Goal: Information Seeking & Learning: Find specific fact

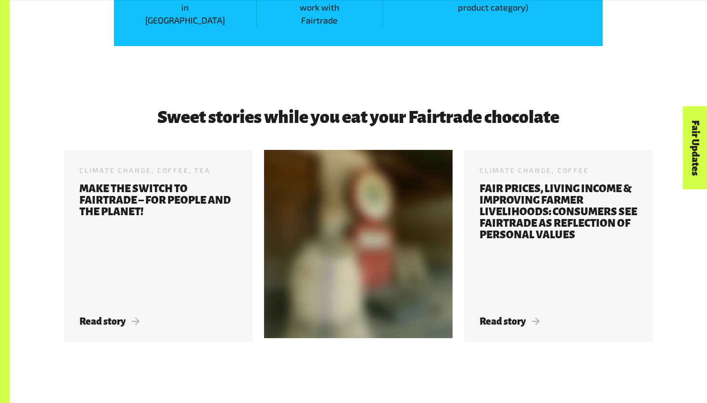
scroll to position [1425, 0]
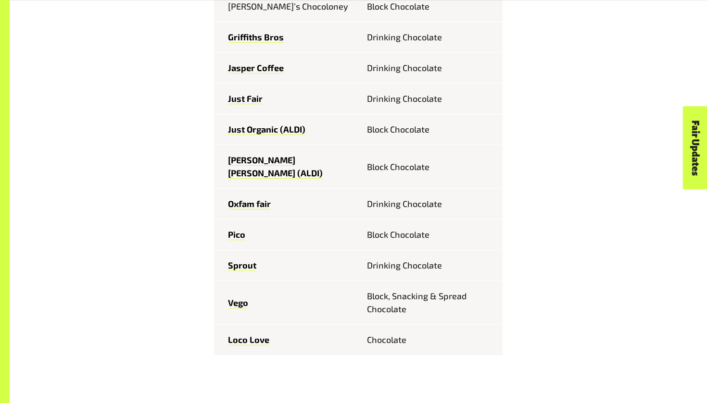
scroll to position [698, 0]
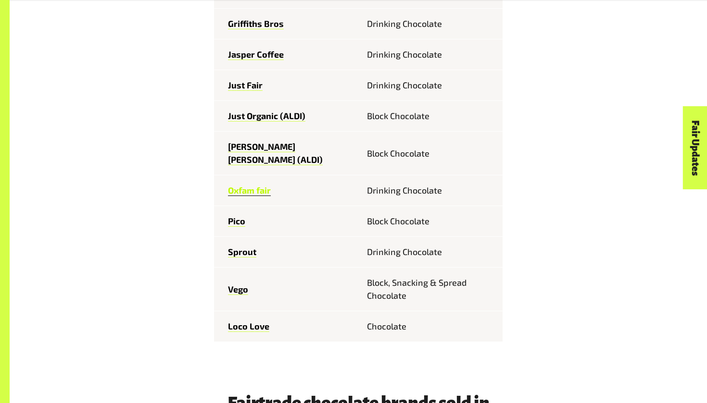
click at [248, 185] on link "Oxfam fair" at bounding box center [249, 190] width 43 height 11
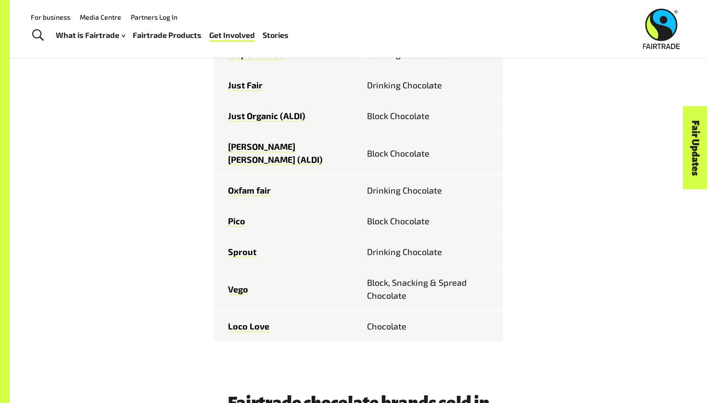
scroll to position [539, 0]
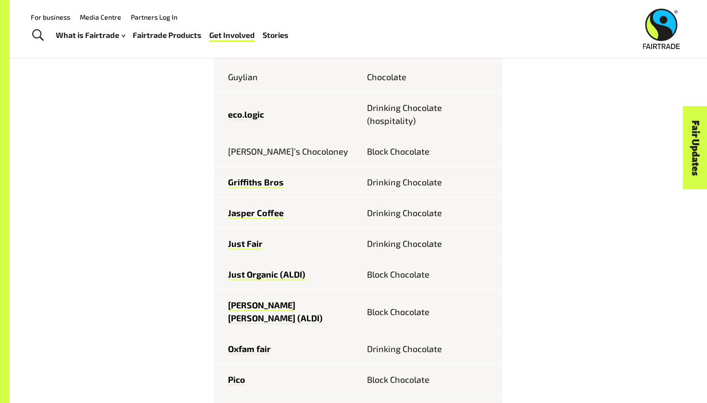
click at [253, 153] on td "Tony’s Chocoloney" at bounding box center [286, 152] width 144 height 31
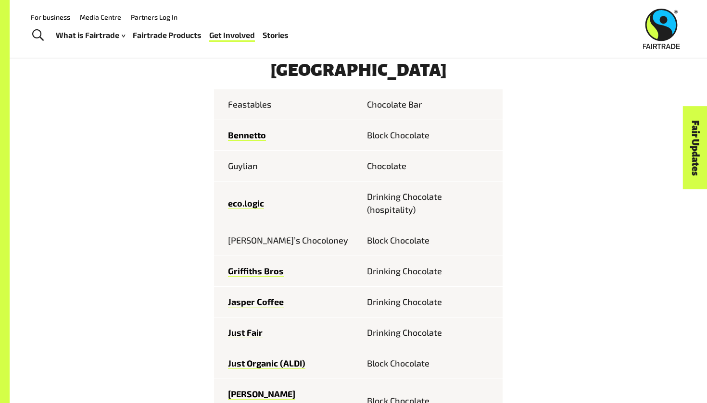
scroll to position [428, 0]
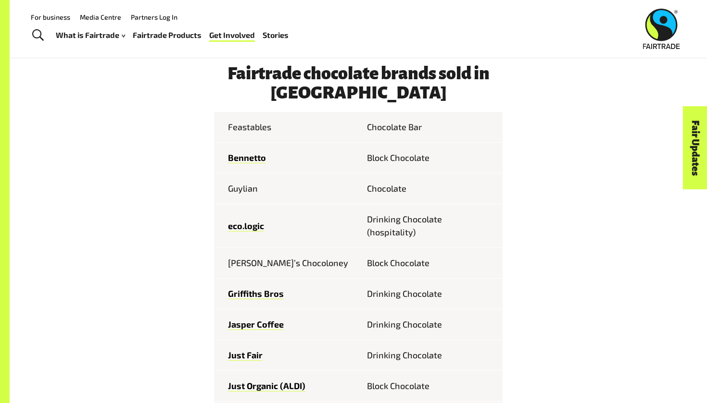
click at [247, 128] on td "Feastables" at bounding box center [286, 127] width 144 height 31
copy td "Feastables"
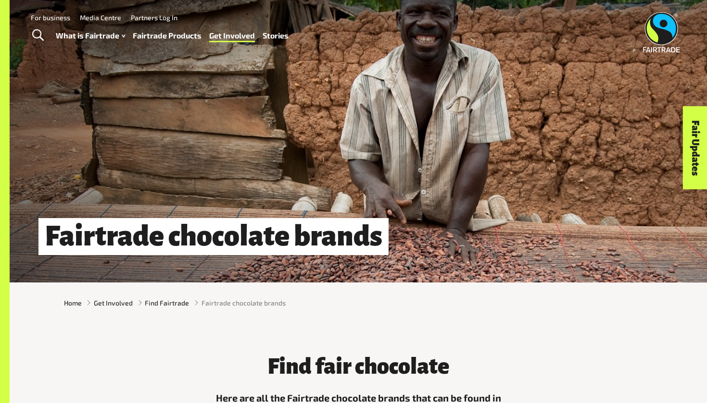
scroll to position [0, 0]
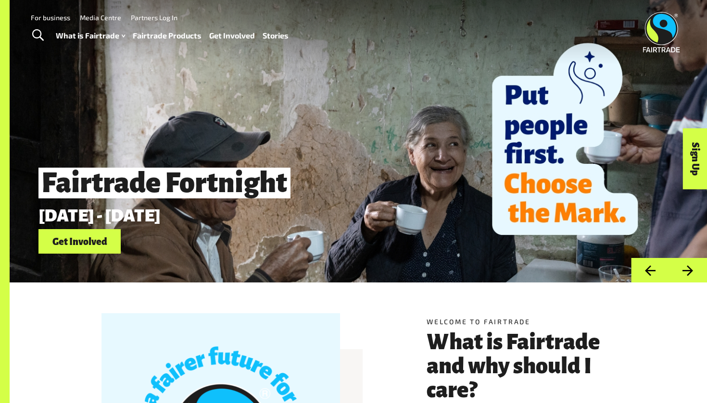
click at [44, 38] on link "Toggle Search" at bounding box center [38, 36] width 24 height 24
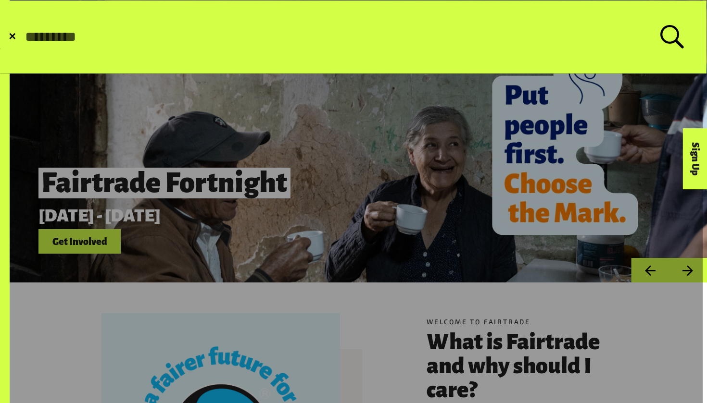
paste input "**********"
type input "**********"
click at [24, 37] on button "Submit Search" at bounding box center [24, 37] width 0 height 0
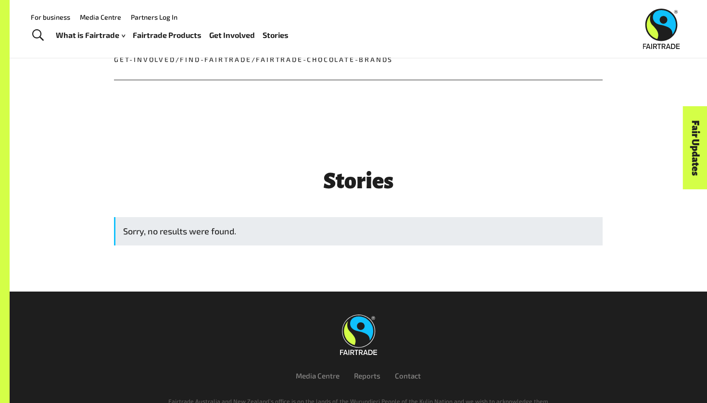
scroll to position [370, 0]
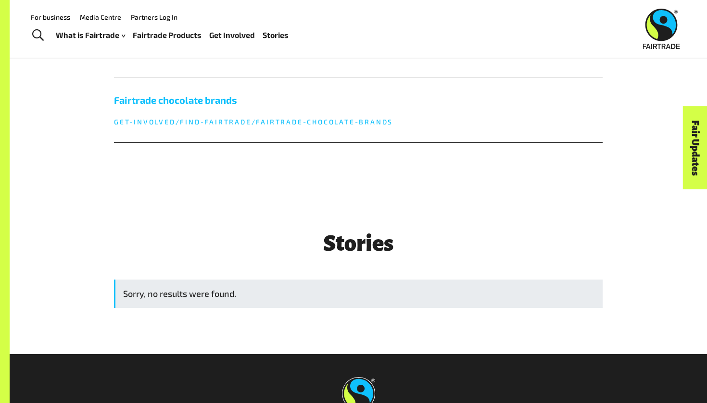
click at [240, 98] on h5 "Fairtrade chocolate brands" at bounding box center [358, 100] width 488 height 14
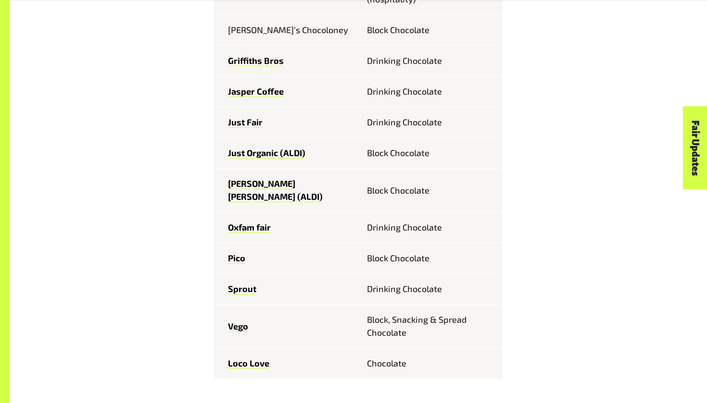
scroll to position [680, 0]
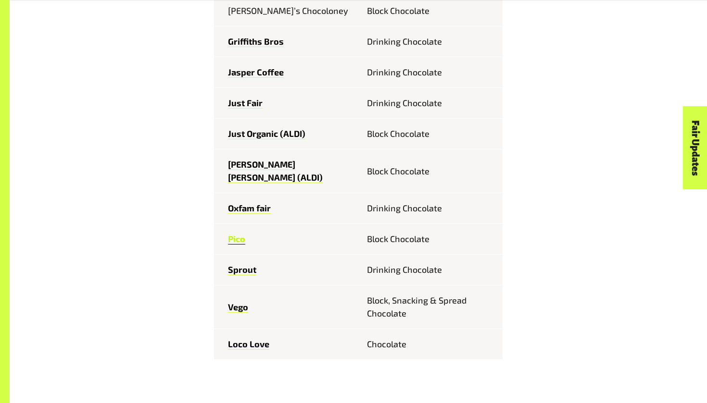
click at [236, 234] on link "Pico" at bounding box center [236, 239] width 17 height 11
